Goal: Communication & Community: Answer question/provide support

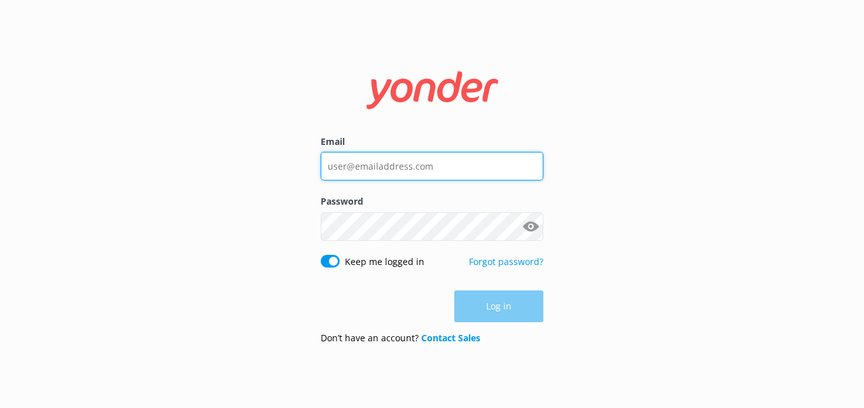
type input "[EMAIL_ADDRESS][DOMAIN_NAME]"
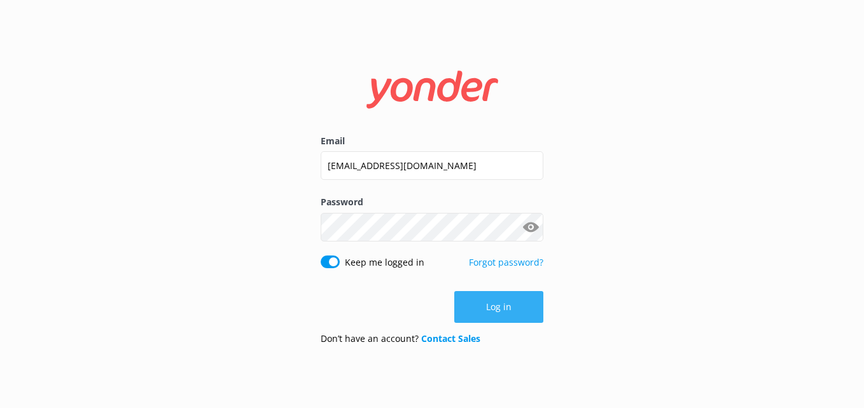
click at [494, 309] on div "Log in" at bounding box center [432, 307] width 223 height 32
click at [498, 298] on button "Log in" at bounding box center [498, 307] width 89 height 32
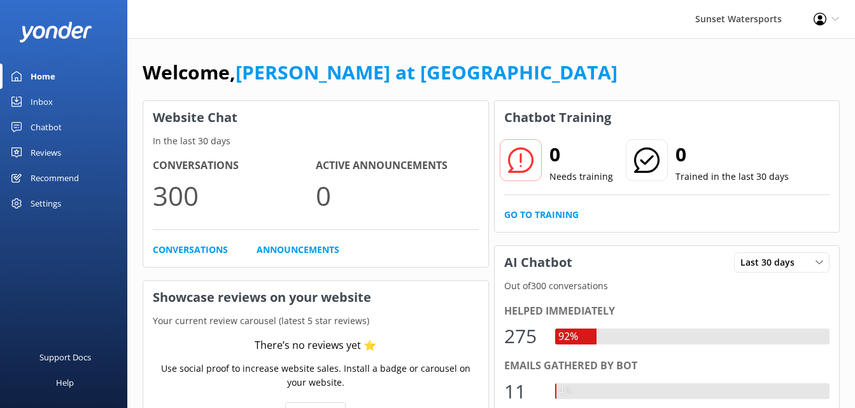
click at [40, 102] on div "Inbox" at bounding box center [42, 101] width 22 height 25
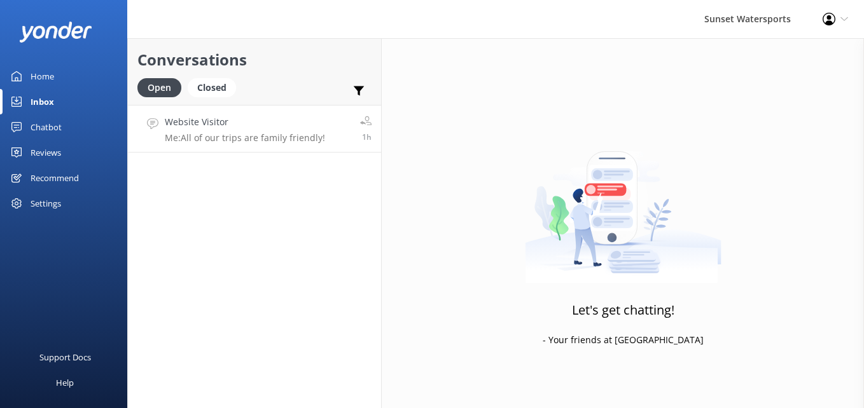
click at [224, 137] on p "Me: All of our trips are family friendly!" at bounding box center [245, 137] width 160 height 11
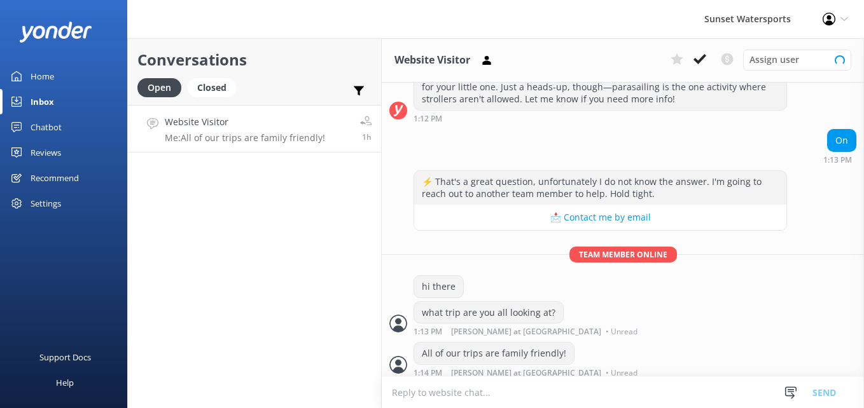
scroll to position [214, 0]
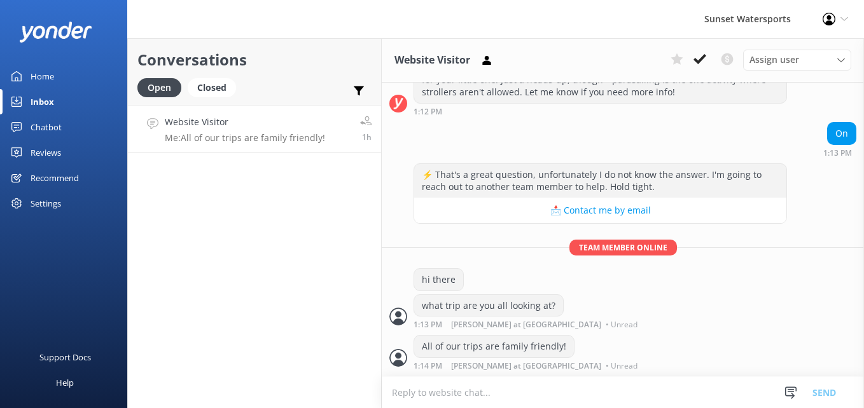
click at [42, 101] on div "Inbox" at bounding box center [43, 101] width 24 height 25
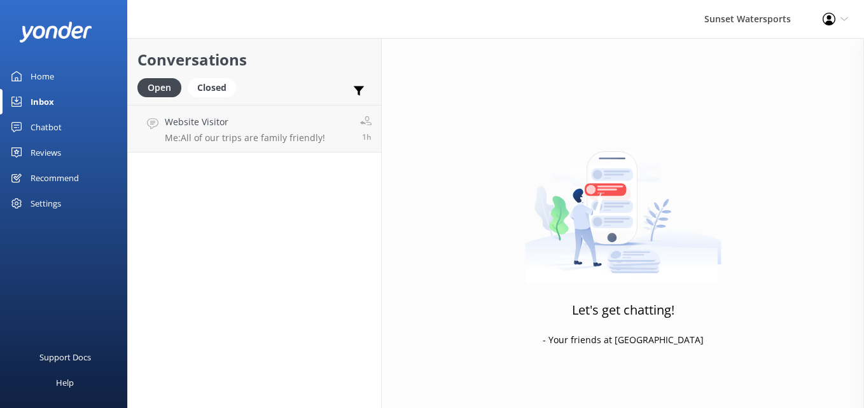
click at [0, 89] on link "Inbox" at bounding box center [63, 101] width 127 height 25
